Goal: Task Accomplishment & Management: Manage account settings

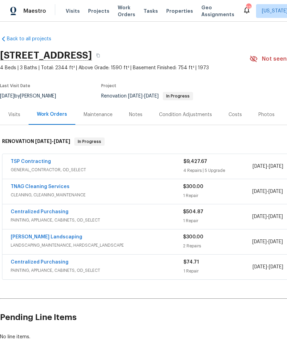
scroll to position [27, 0]
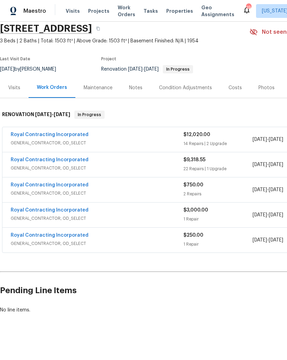
scroll to position [27, 0]
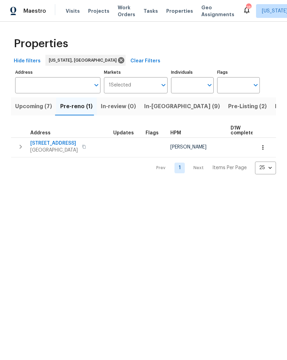
click at [157, 110] on span "In-reno (9)" at bounding box center [182, 107] width 76 height 10
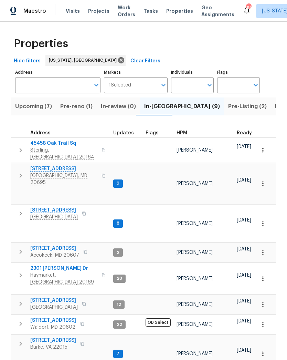
scroll to position [6, 0]
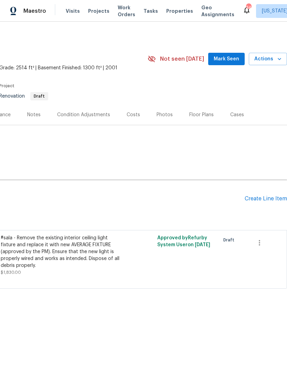
scroll to position [0, 102]
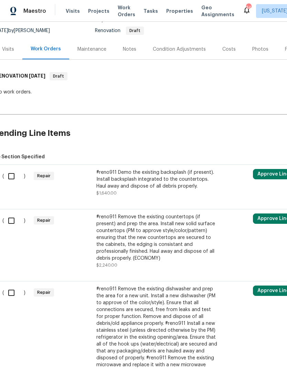
scroll to position [65, 8]
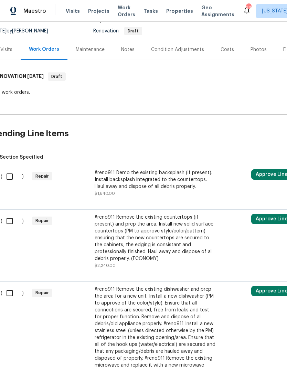
click at [14, 177] on input "checkbox" at bounding box center [12, 176] width 20 height 14
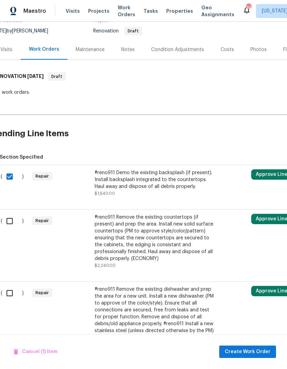
click at [12, 178] on input "checkbox" at bounding box center [12, 176] width 20 height 14
checkbox input "false"
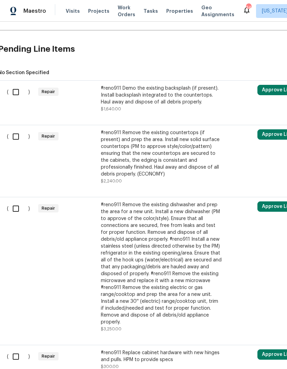
scroll to position [150, 1]
click at [18, 207] on input "checkbox" at bounding box center [19, 208] width 20 height 14
checkbox input "true"
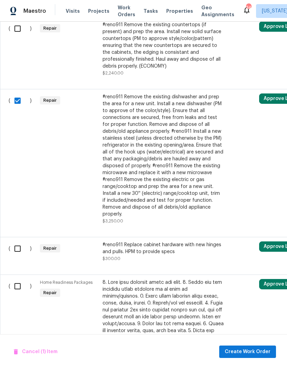
scroll to position [258, 0]
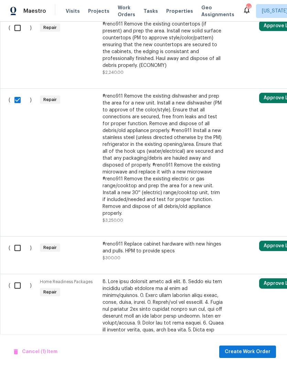
click at [18, 249] on input "checkbox" at bounding box center [20, 248] width 20 height 14
checkbox input "true"
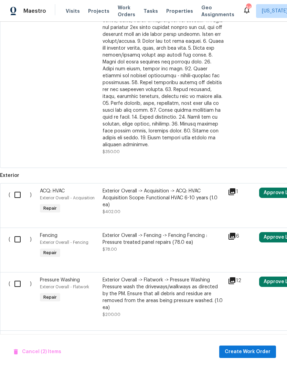
scroll to position [540, 0]
click at [232, 233] on icon at bounding box center [232, 236] width 7 height 7
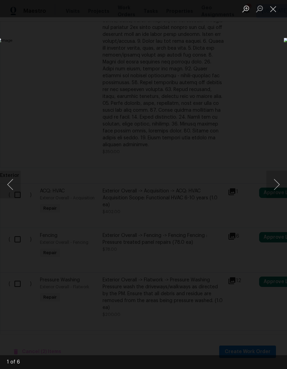
click at [278, 183] on button "Next image" at bounding box center [277, 185] width 21 height 28
click at [278, 185] on button "Next image" at bounding box center [277, 185] width 21 height 28
click at [277, 184] on button "Next image" at bounding box center [277, 185] width 21 height 28
click at [276, 186] on button "Next image" at bounding box center [277, 185] width 21 height 28
click at [277, 187] on button "Next image" at bounding box center [277, 185] width 21 height 28
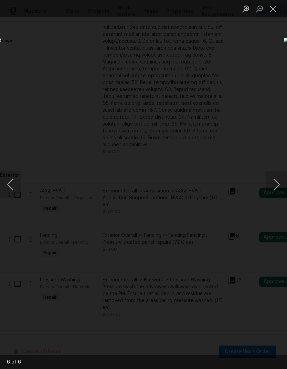
click at [278, 184] on button "Next image" at bounding box center [277, 185] width 21 height 28
click at [234, 309] on div "Lightbox" at bounding box center [143, 184] width 287 height 369
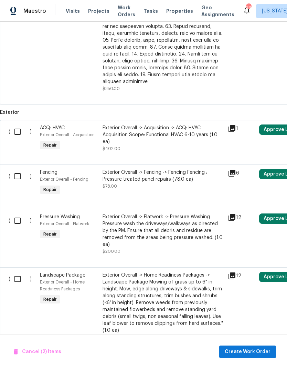
scroll to position [603, 0]
click at [232, 214] on icon at bounding box center [232, 217] width 7 height 7
click at [18, 213] on input "checkbox" at bounding box center [20, 220] width 20 height 14
checkbox input "true"
click at [19, 276] on input "checkbox" at bounding box center [20, 278] width 20 height 14
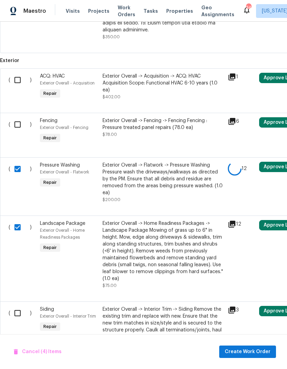
scroll to position [654, 0]
click at [16, 222] on input "checkbox" at bounding box center [20, 227] width 20 height 14
checkbox input "false"
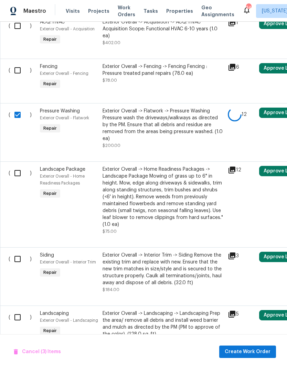
scroll to position [709, 0]
click at [19, 254] on input "checkbox" at bounding box center [20, 259] width 20 height 14
checkbox input "true"
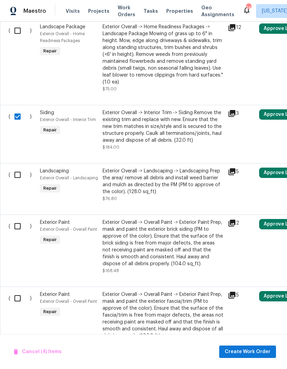
scroll to position [0, 0]
click at [225, 220] on div "Exterior Overall -> Overall Paint -> Exterior Paint Prep, mask and paint the ex…" at bounding box center [163, 245] width 125 height 59
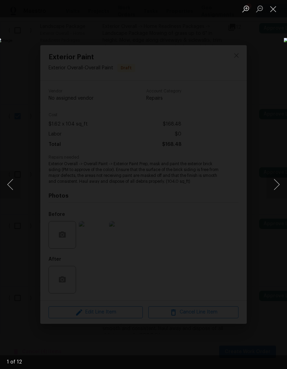
click at [274, 57] on div "Lightbox" at bounding box center [143, 184] width 287 height 369
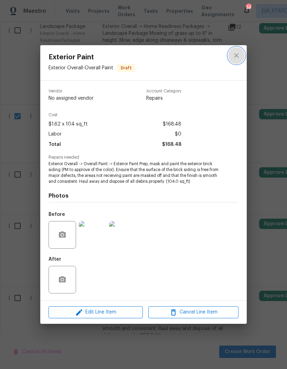
click at [237, 52] on icon "close" at bounding box center [237, 55] width 8 height 8
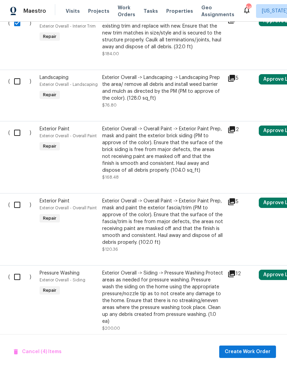
click at [233, 200] on icon at bounding box center [232, 201] width 8 height 8
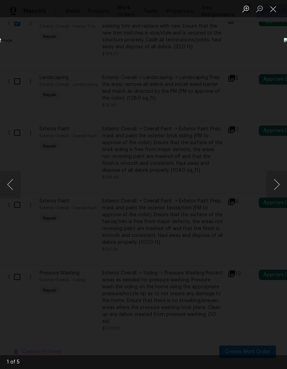
click at [272, 187] on button "Next image" at bounding box center [277, 185] width 21 height 28
click at [276, 188] on button "Next image" at bounding box center [277, 185] width 21 height 28
click at [267, 45] on div "Lightbox" at bounding box center [143, 184] width 287 height 369
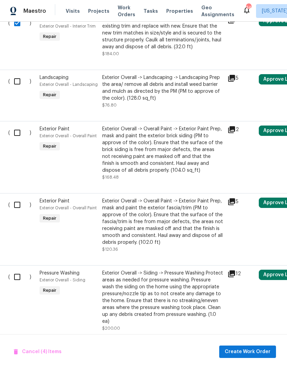
click at [16, 198] on input "checkbox" at bounding box center [20, 204] width 20 height 14
checkbox input "true"
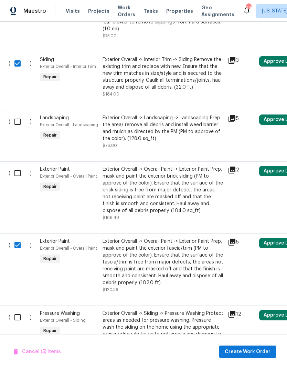
scroll to position [904, 0]
click at [232, 168] on icon at bounding box center [232, 169] width 7 height 7
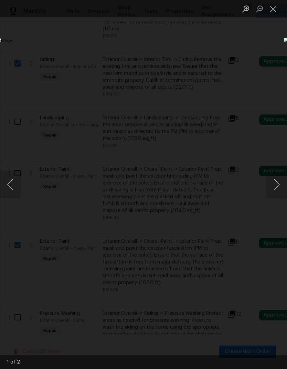
click at [278, 185] on button "Next image" at bounding box center [277, 185] width 21 height 28
click at [274, 185] on button "Next image" at bounding box center [277, 185] width 21 height 28
click at [241, 69] on div "Lightbox" at bounding box center [143, 184] width 287 height 369
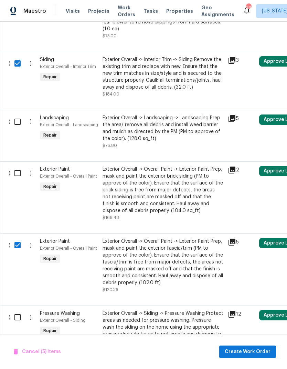
click at [23, 169] on input "checkbox" at bounding box center [20, 173] width 20 height 14
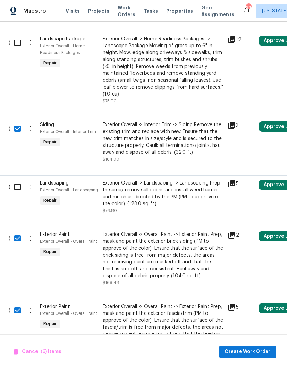
scroll to position [839, 0]
click at [18, 239] on input "checkbox" at bounding box center [20, 238] width 20 height 14
checkbox input "false"
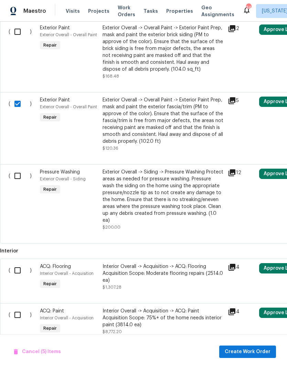
scroll to position [1046, 0]
click at [233, 170] on icon at bounding box center [232, 172] width 7 height 7
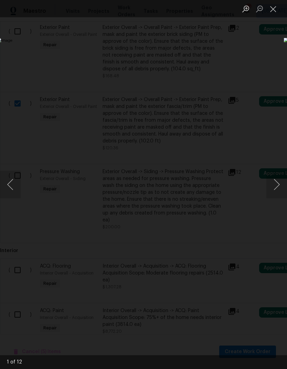
click at [276, 183] on button "Next image" at bounding box center [277, 185] width 21 height 28
click at [271, 185] on button "Next image" at bounding box center [277, 185] width 21 height 28
click at [269, 183] on button "Next image" at bounding box center [277, 185] width 21 height 28
click at [267, 182] on button "Next image" at bounding box center [277, 185] width 21 height 28
click at [267, 183] on button "Next image" at bounding box center [277, 185] width 21 height 28
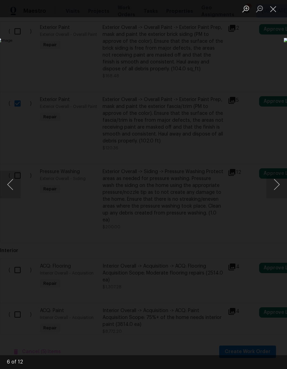
click at [259, 61] on div "Lightbox" at bounding box center [143, 184] width 287 height 369
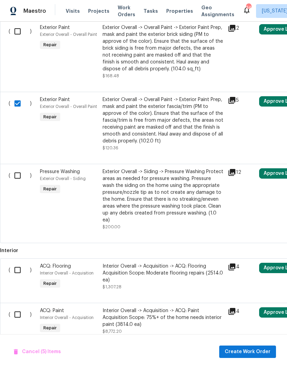
click at [19, 176] on input "checkbox" at bounding box center [20, 175] width 20 height 14
checkbox input "true"
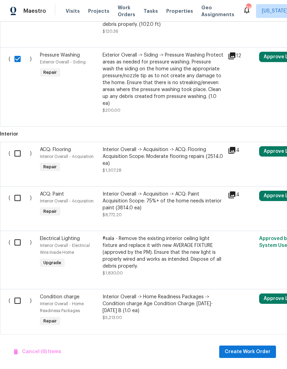
scroll to position [1161, 0]
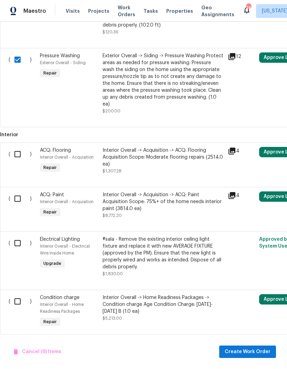
click at [28, 241] on input "checkbox" at bounding box center [20, 243] width 20 height 14
checkbox input "true"
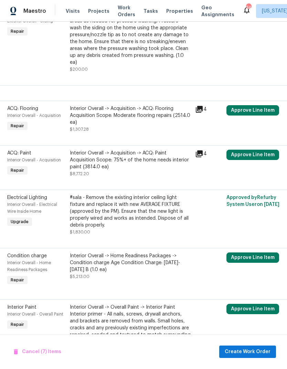
scroll to position [1198, 38]
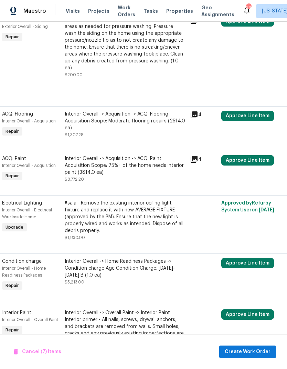
click at [145, 161] on div "Interior Overall -> Acquisition -> ACQ: Paint Acquisition Scope: 75%+ of the ho…" at bounding box center [125, 165] width 121 height 21
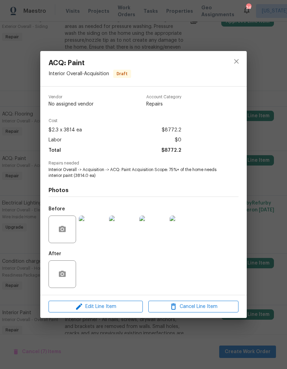
click at [129, 339] on div "ACQ: Paint Interior Overall - Acquisition Draft Vendor No assigned vendor Accou…" at bounding box center [143, 184] width 287 height 369
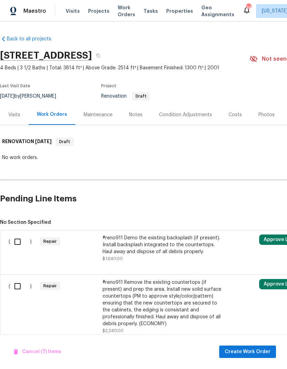
scroll to position [0, 0]
click at [104, 52] on button "button" at bounding box center [98, 55] width 12 height 12
